Goal: Task Accomplishment & Management: Use online tool/utility

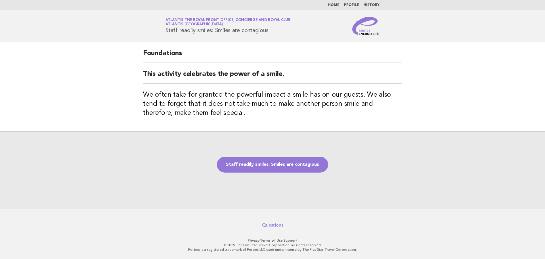
click at [273, 165] on link "Staff readily smiles: Smiles are contagious" at bounding box center [272, 164] width 111 height 16
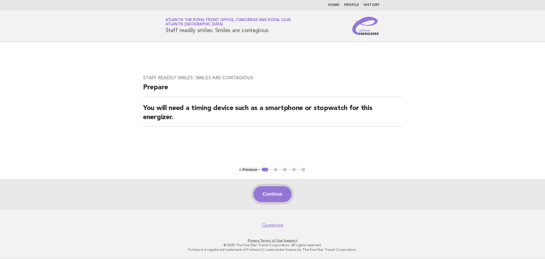
click at [268, 191] on button "Continue" at bounding box center [272, 194] width 38 height 16
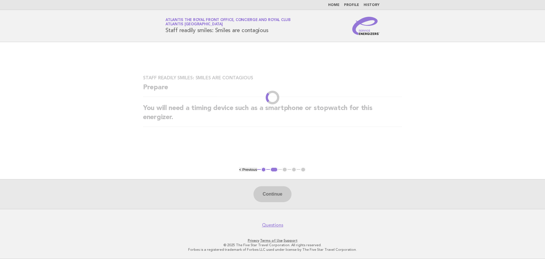
click at [271, 194] on div "Continue" at bounding box center [272, 194] width 545 height 30
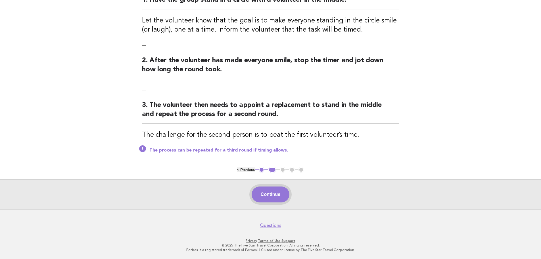
click at [283, 195] on button "Continue" at bounding box center [270, 194] width 38 height 16
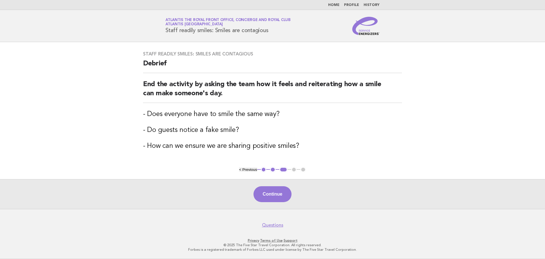
click at [283, 195] on button "Continue" at bounding box center [272, 194] width 38 height 16
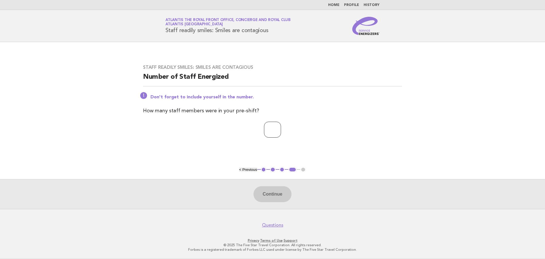
click at [266, 126] on input "number" at bounding box center [272, 129] width 17 height 16
type input "*"
click at [276, 188] on button "Continue" at bounding box center [272, 194] width 38 height 16
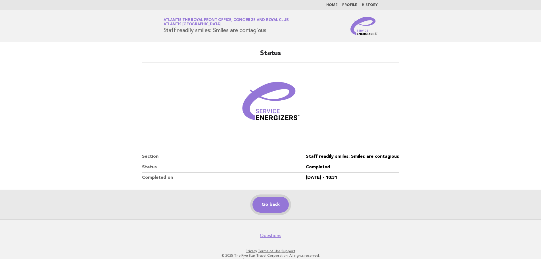
click at [268, 200] on link "Go back" at bounding box center [270, 204] width 36 height 16
click at [264, 205] on link "Go back" at bounding box center [270, 204] width 36 height 16
